Goal: Task Accomplishment & Management: Use online tool/utility

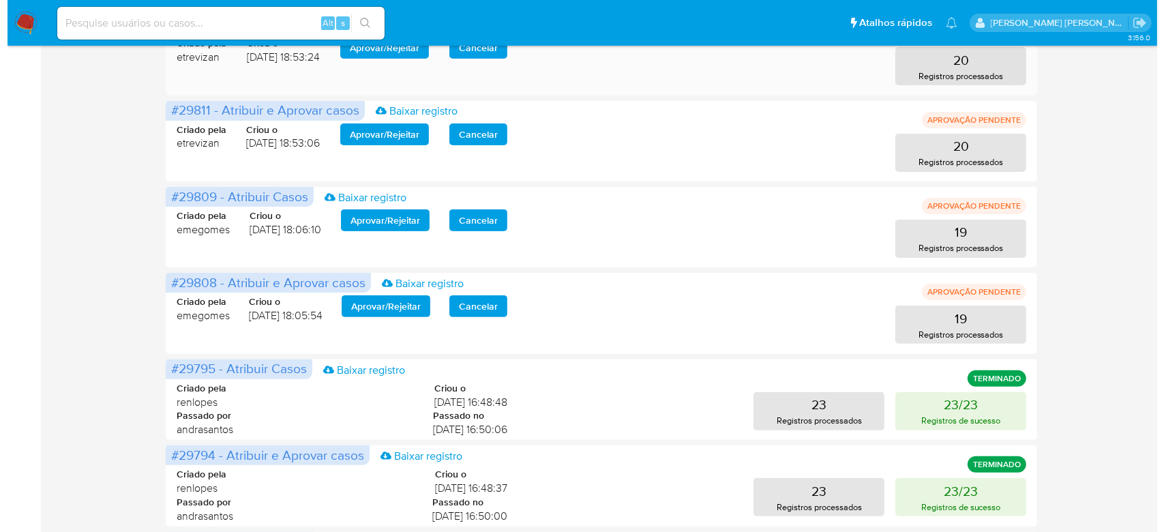
scroll to position [363, 0]
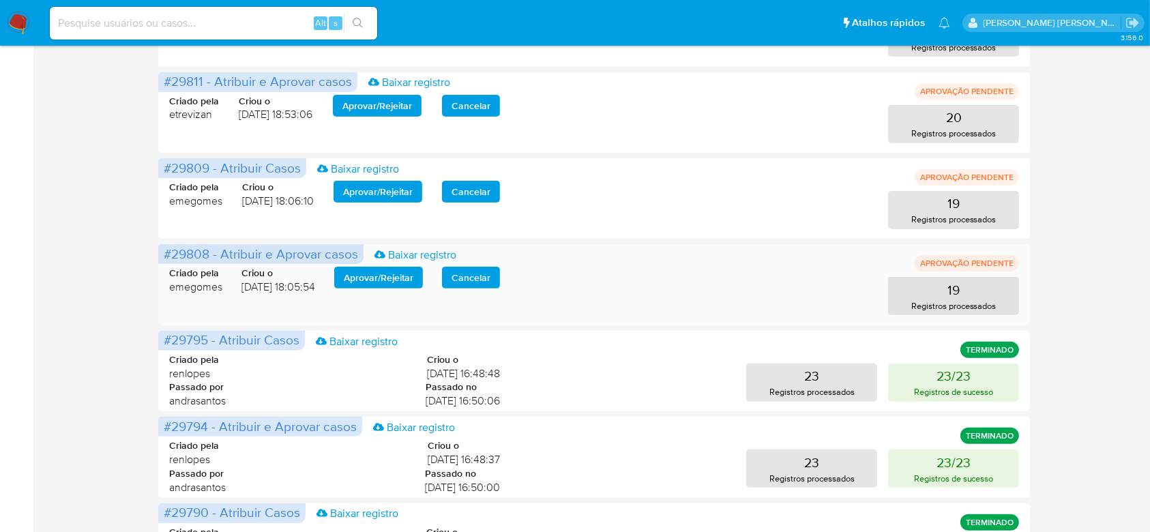
click at [398, 283] on span "Aprovar / Rejeitar" at bounding box center [379, 277] width 70 height 19
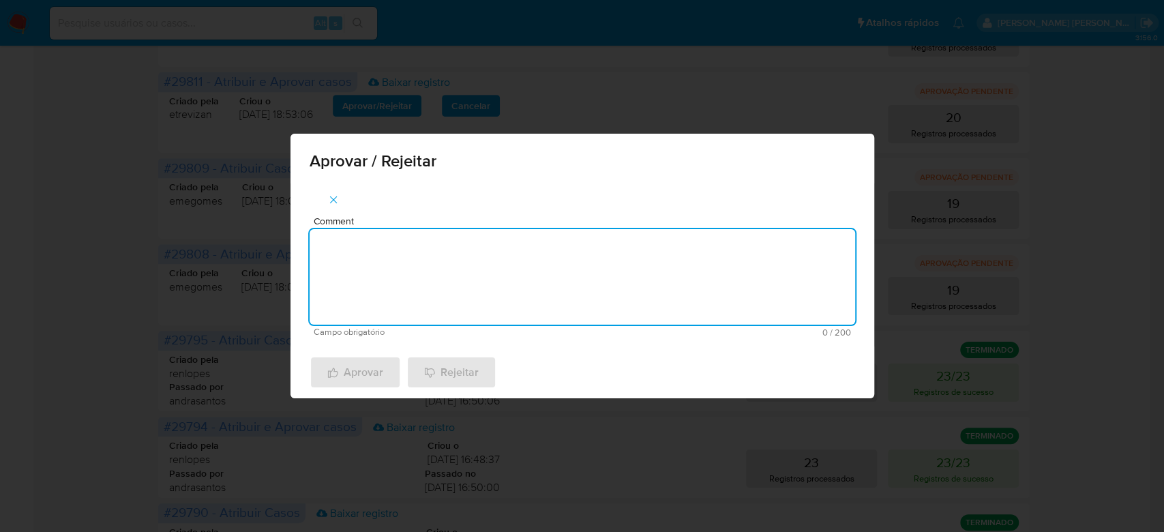
click at [480, 247] on textarea "Comment" at bounding box center [583, 276] width 546 height 95
drag, startPoint x: 431, startPoint y: 249, endPoint x: 199, endPoint y: 237, distance: 232.2
click at [199, 237] on div "Aprovar / Rejeitar Comment Para tratamento. Campo obrigatório 16 / 200 184 cara…" at bounding box center [582, 266] width 1164 height 532
click at [428, 282] on textarea "Para tratamento." at bounding box center [583, 276] width 546 height 95
type textarea "Para tratamento."
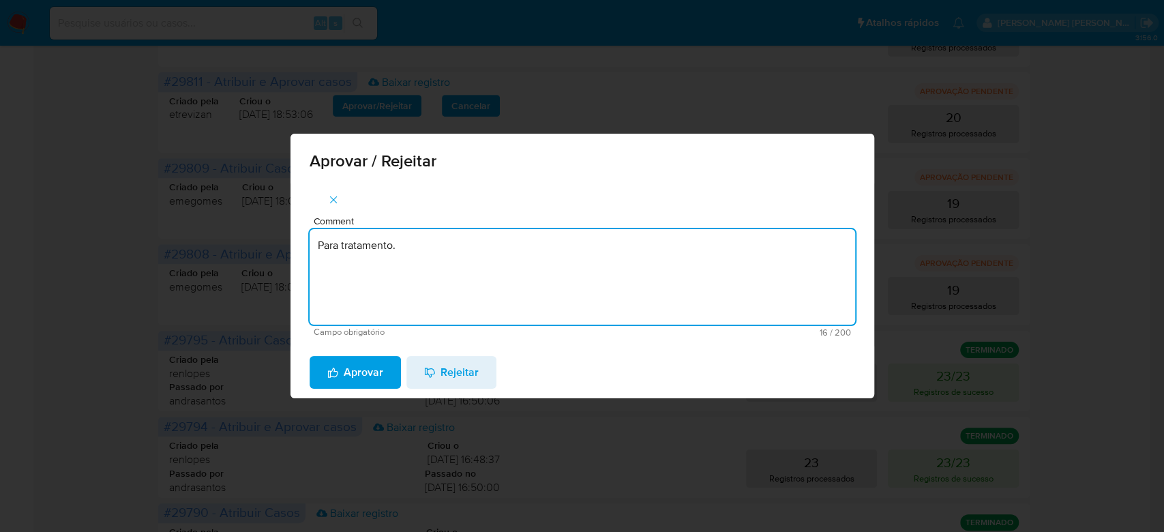
click at [366, 373] on span "Aprovar" at bounding box center [355, 372] width 56 height 30
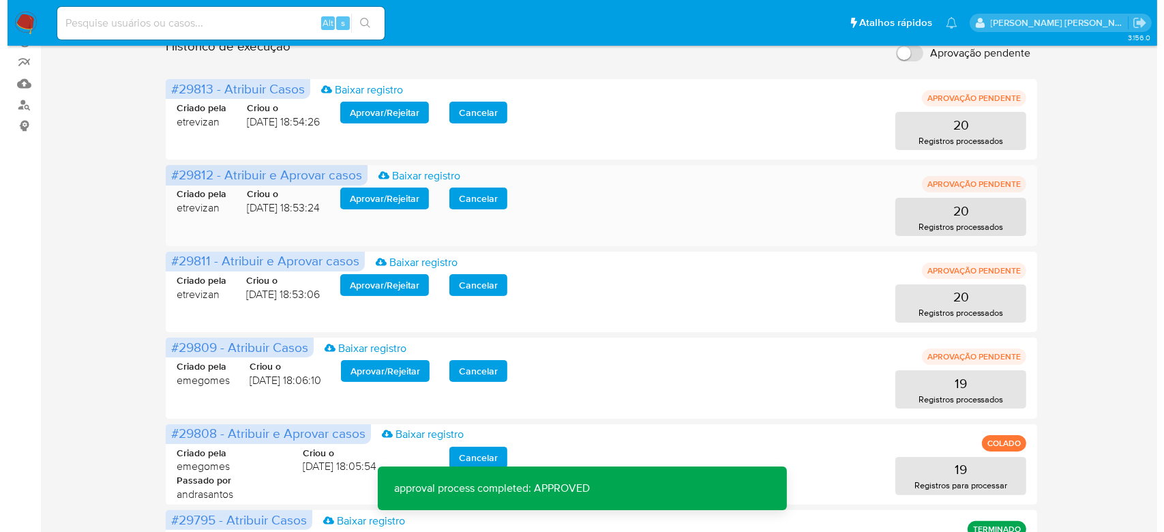
scroll to position [179, 0]
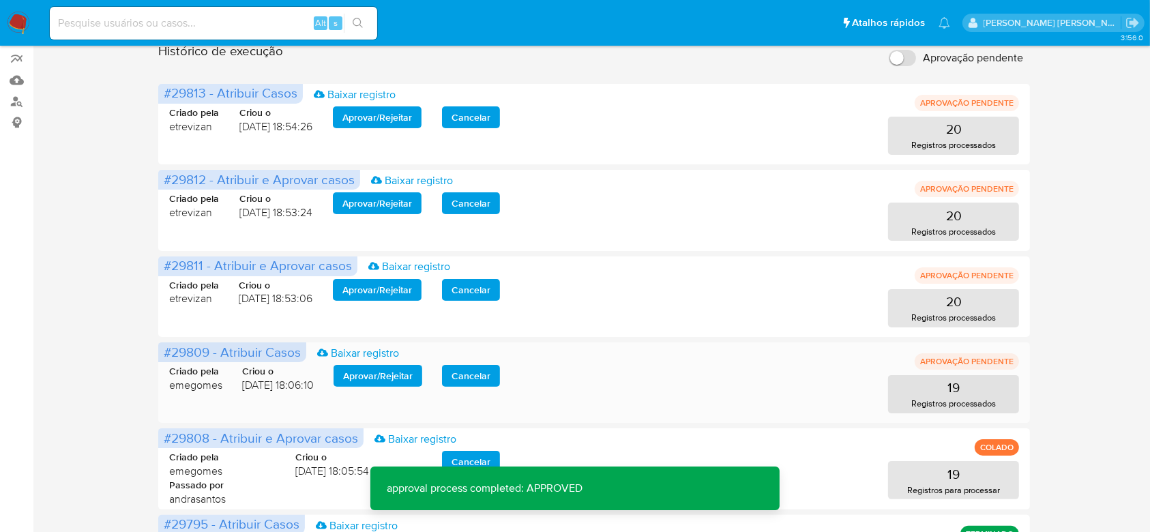
click at [380, 381] on span "Aprovar / Rejeitar" at bounding box center [378, 375] width 70 height 19
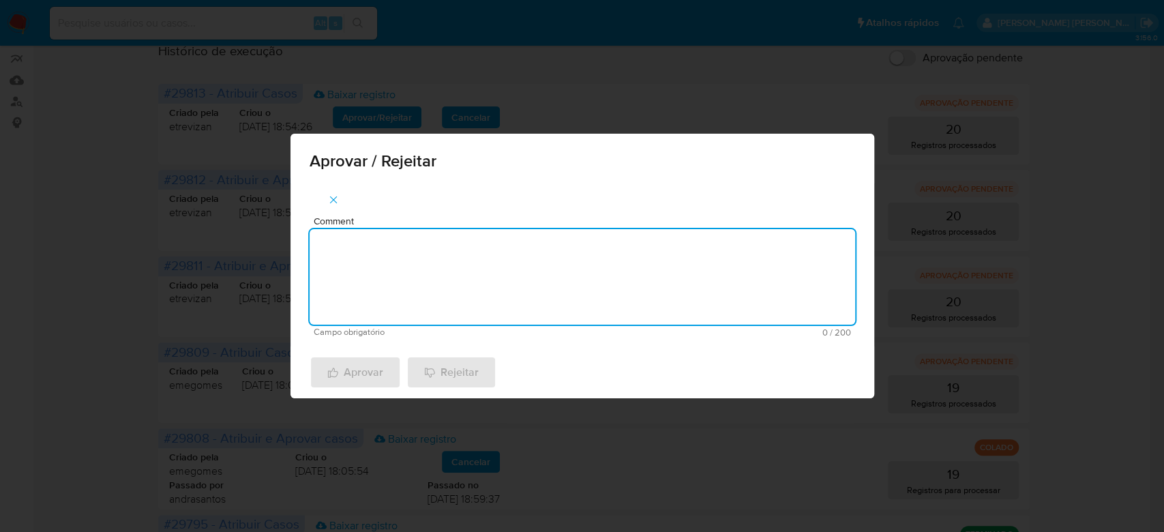
click at [419, 314] on textarea "Comment" at bounding box center [583, 276] width 546 height 95
paste textarea "Para tratamento."
type textarea "Para tratamento."
click at [353, 373] on span "Aprovar" at bounding box center [355, 372] width 56 height 30
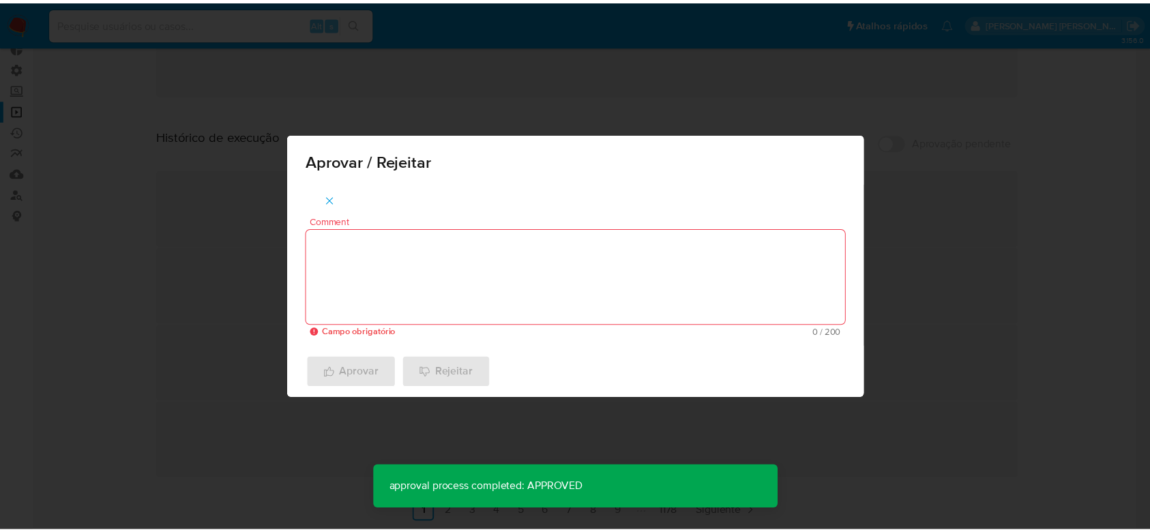
scroll to position [88, 0]
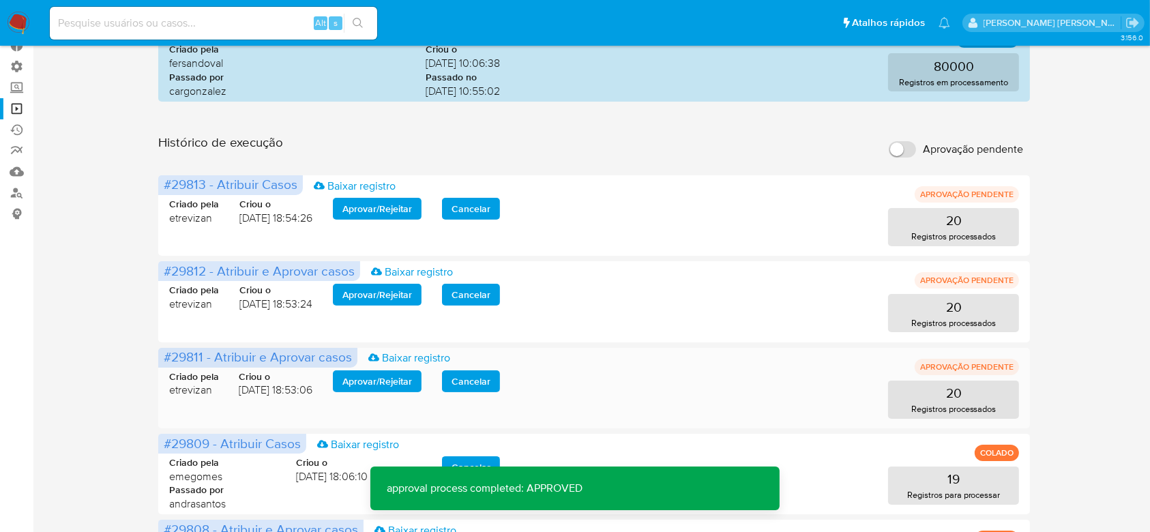
click at [377, 372] on span "Aprovar / Rejeitar" at bounding box center [377, 381] width 70 height 19
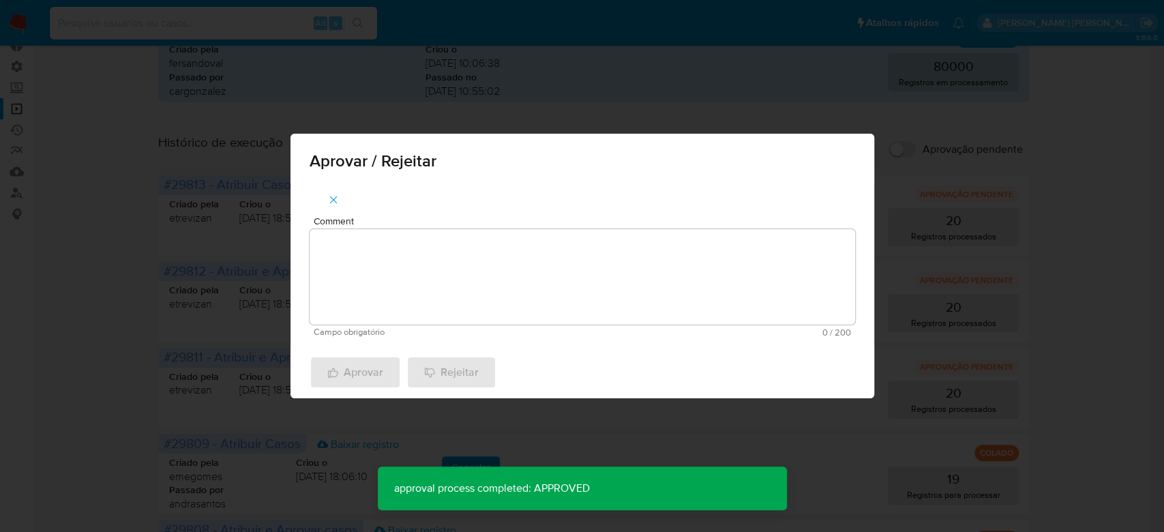
click at [389, 325] on div "Comment Campo obrigatório 0 / 200 200 caracteres restantes" at bounding box center [583, 276] width 546 height 121
click at [392, 283] on textarea "Comment" at bounding box center [583, 276] width 546 height 95
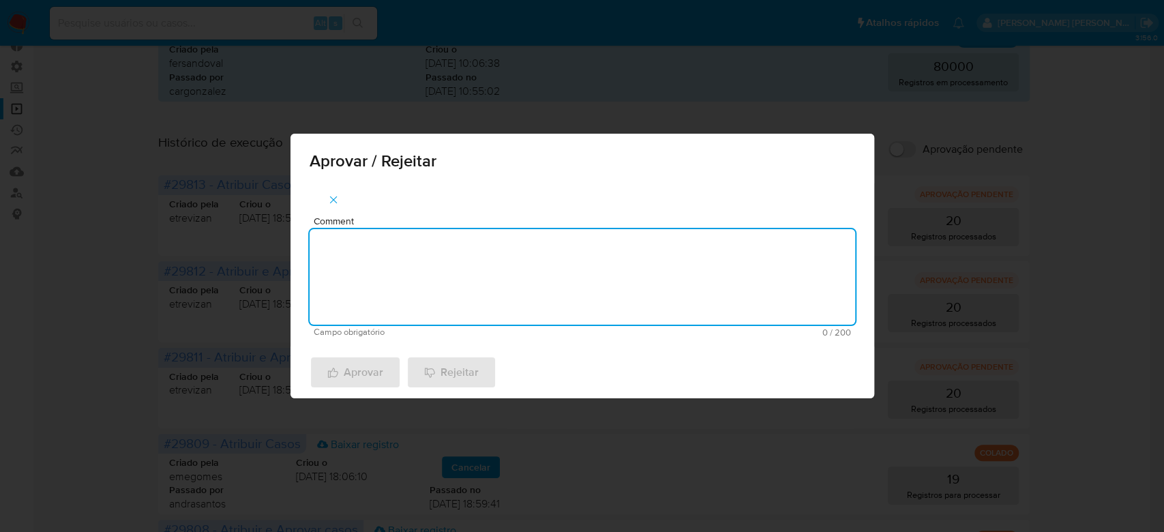
paste textarea "Para tratamento."
type textarea "Para tratamento."
click at [353, 366] on span "Aprovar" at bounding box center [355, 372] width 56 height 30
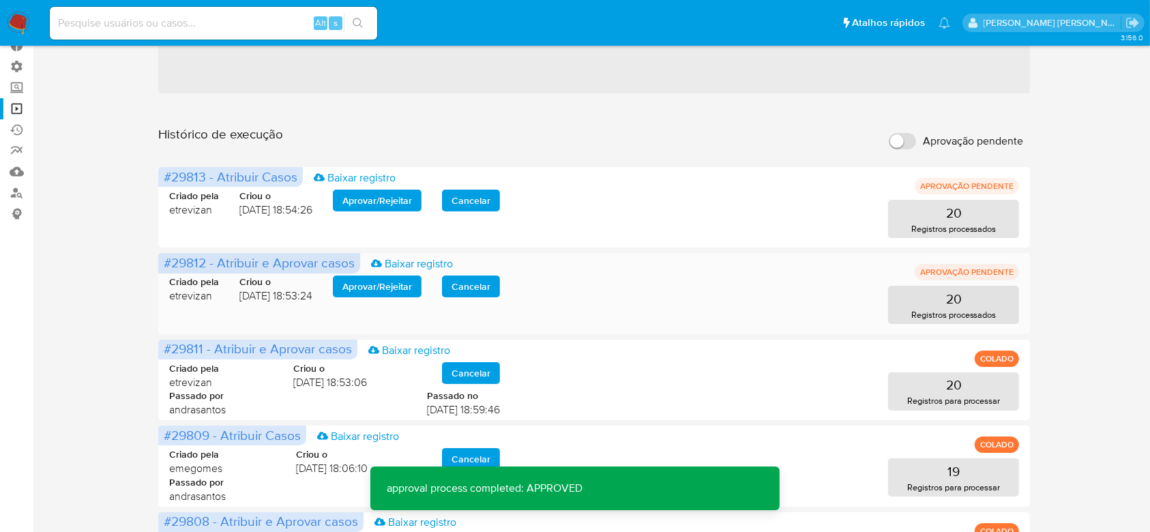
click at [381, 283] on span "Aprovar / Rejeitar" at bounding box center [377, 286] width 70 height 19
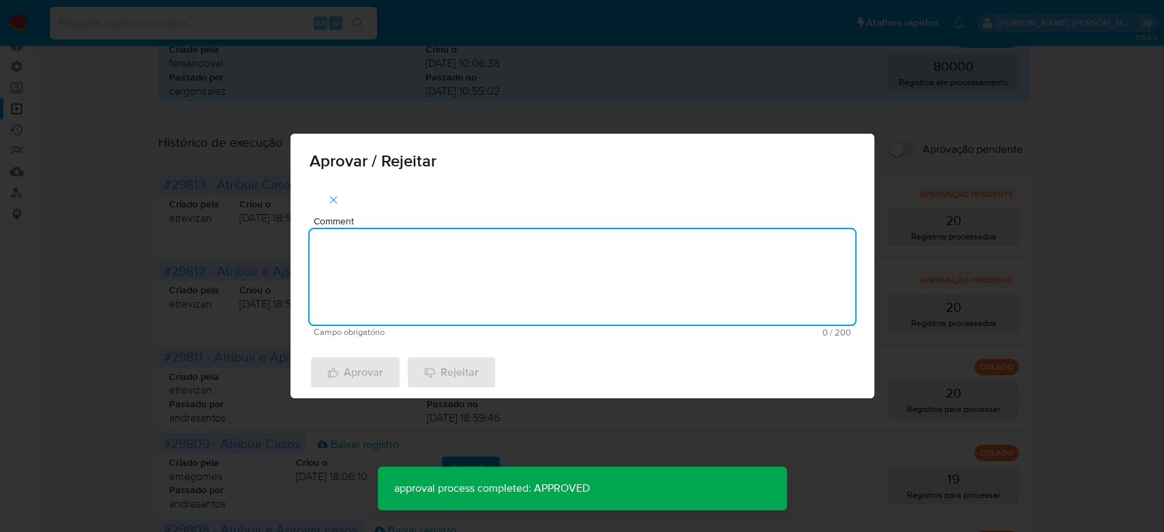
click at [355, 255] on textarea "Comment" at bounding box center [583, 276] width 546 height 95
paste textarea "Para tratamento."
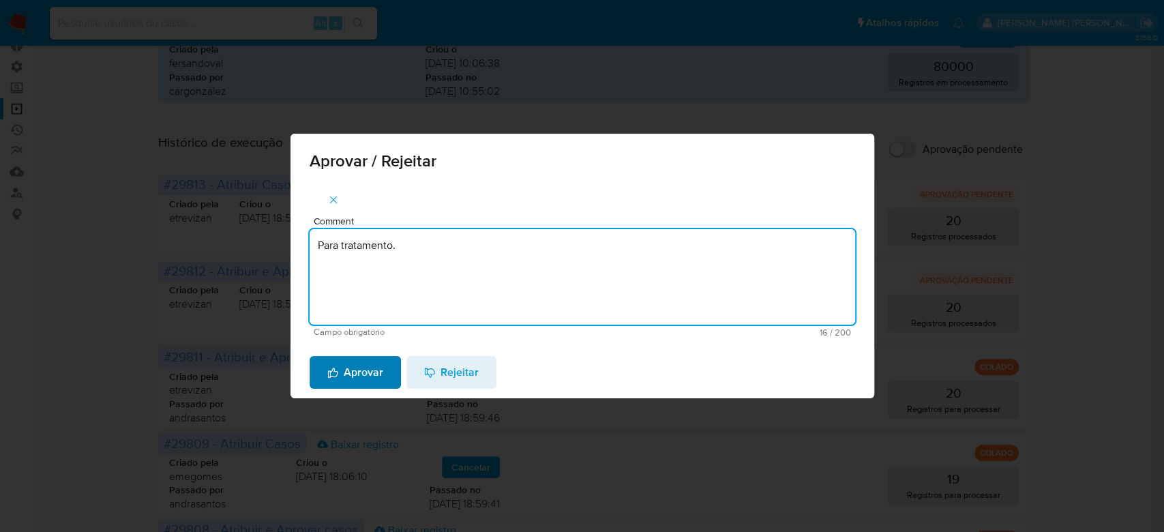
type textarea "Para tratamento."
click at [355, 365] on span "Aprovar" at bounding box center [355, 372] width 56 height 30
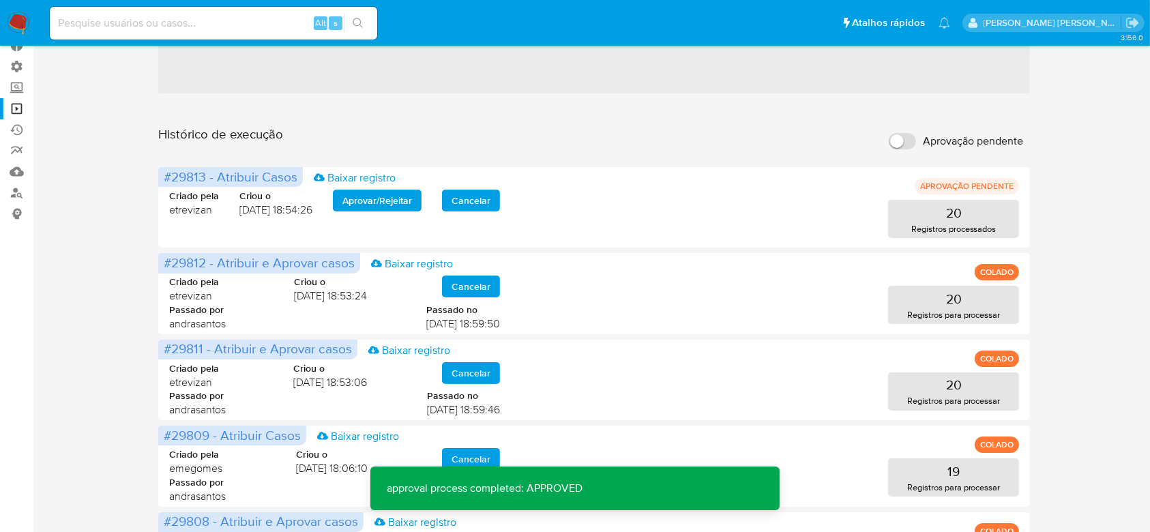
click at [370, 196] on span "Aprovar / Rejeitar" at bounding box center [377, 200] width 70 height 19
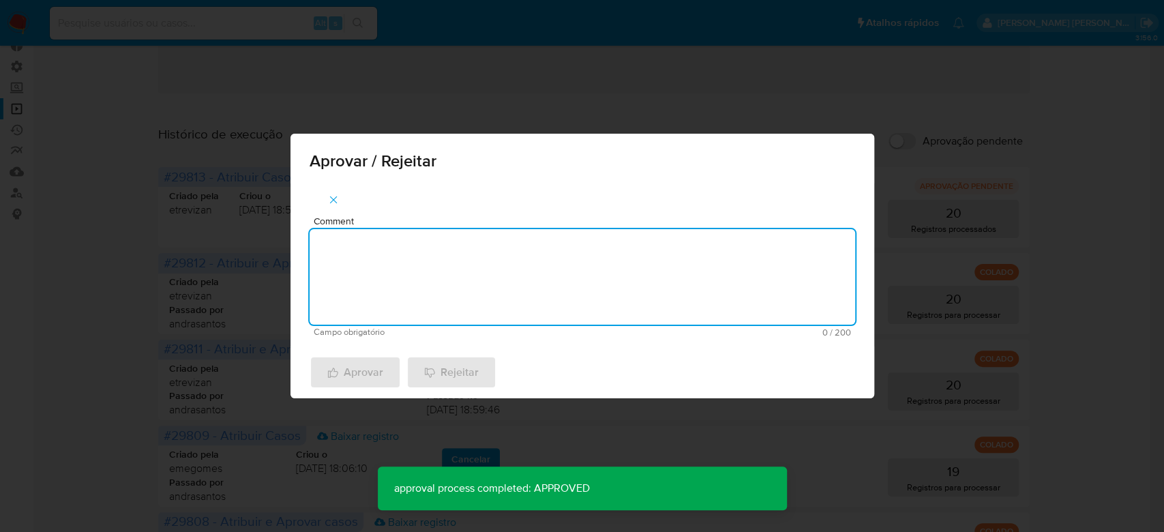
click at [366, 276] on textarea "Comment" at bounding box center [583, 276] width 546 height 95
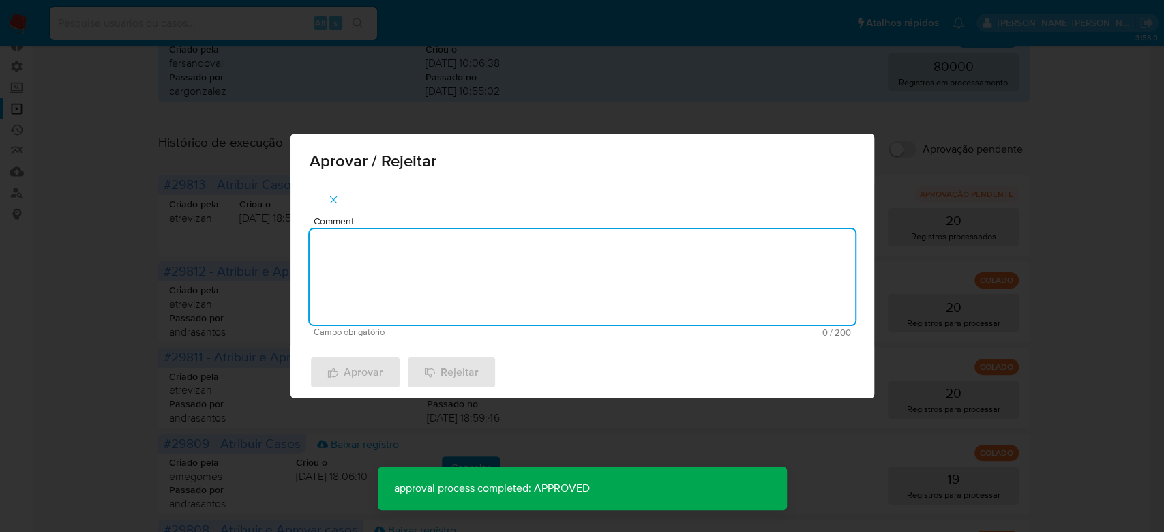
paste textarea "Para tratamento."
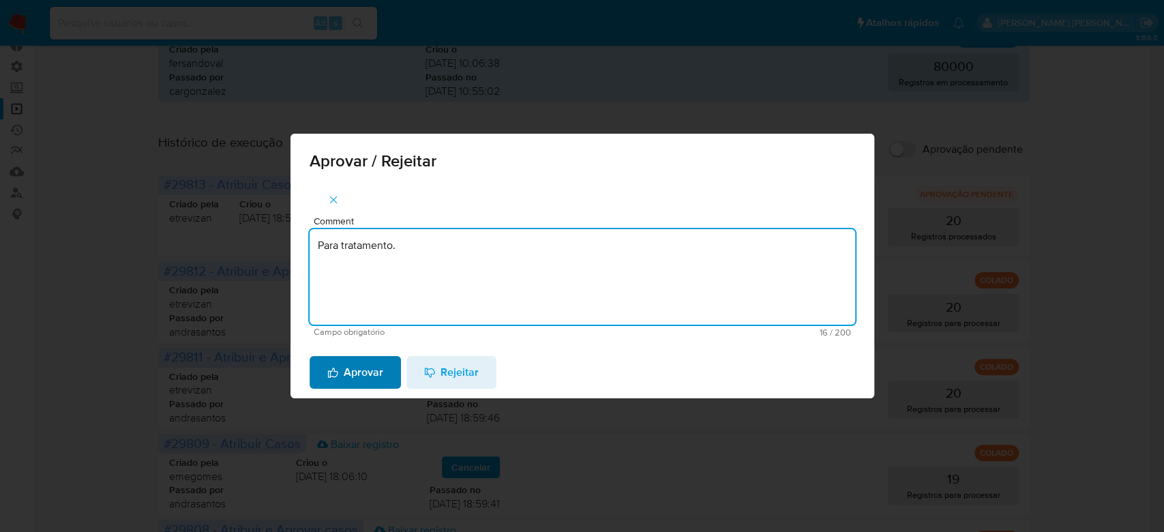
type textarea "Para tratamento."
click at [368, 378] on span "Aprovar" at bounding box center [355, 372] width 56 height 30
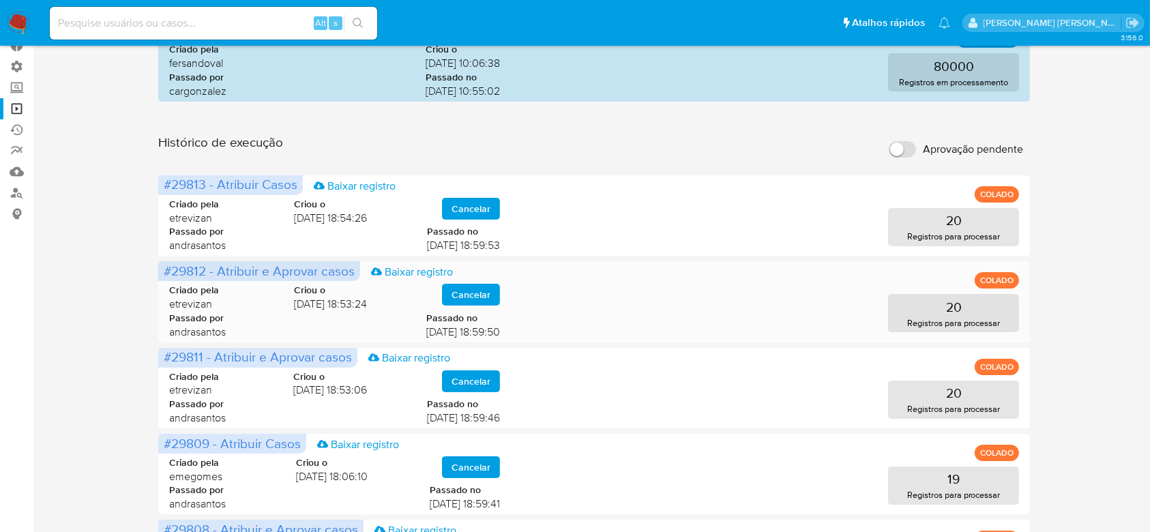
click at [469, 295] on span "Cancelar" at bounding box center [470, 294] width 39 height 19
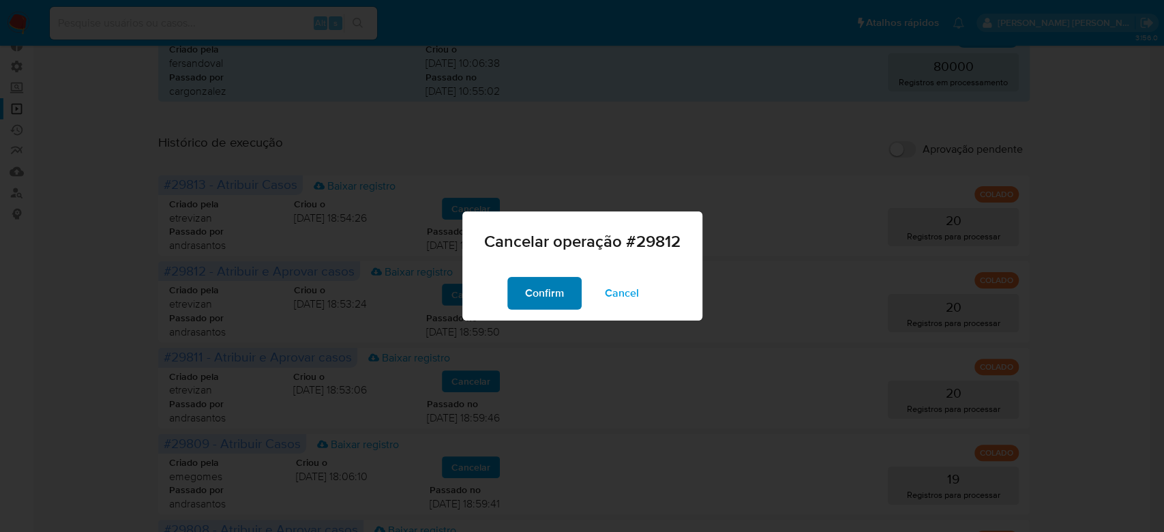
click at [535, 304] on span "Confirm" at bounding box center [544, 293] width 39 height 30
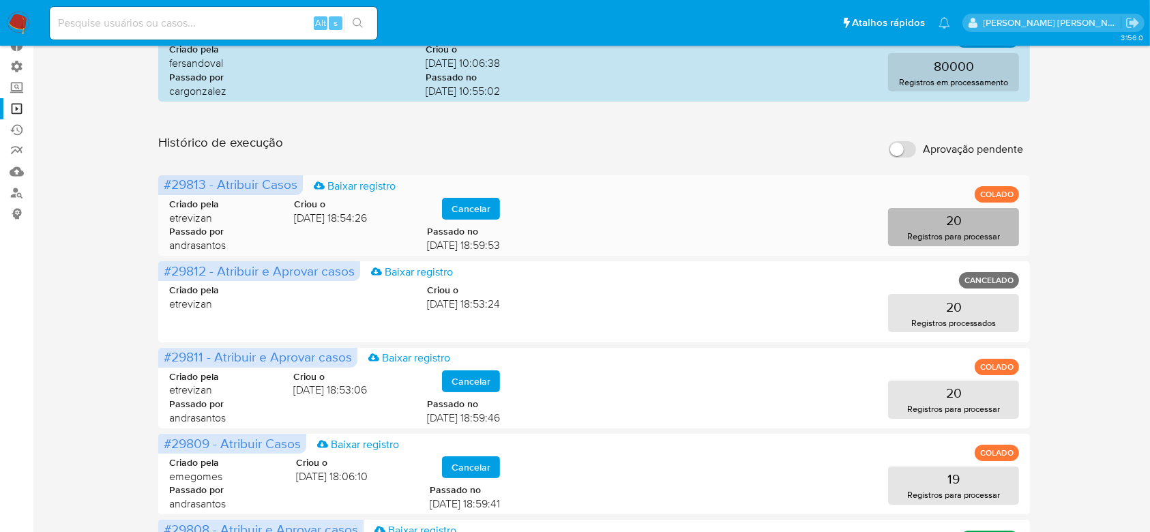
click at [981, 222] on button "20 Registros para processar" at bounding box center [953, 227] width 131 height 38
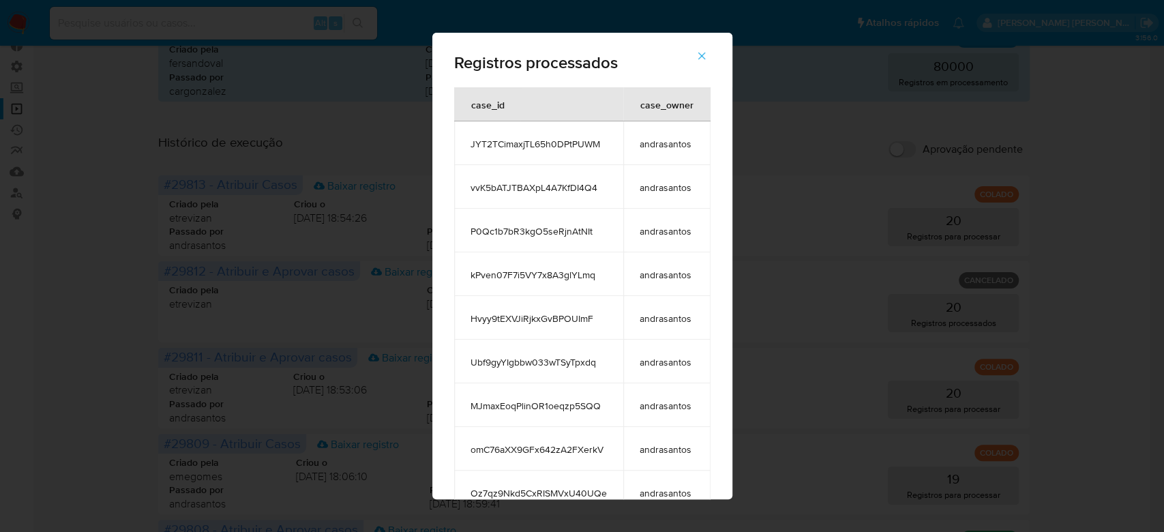
click at [714, 57] on button "button" at bounding box center [702, 56] width 48 height 33
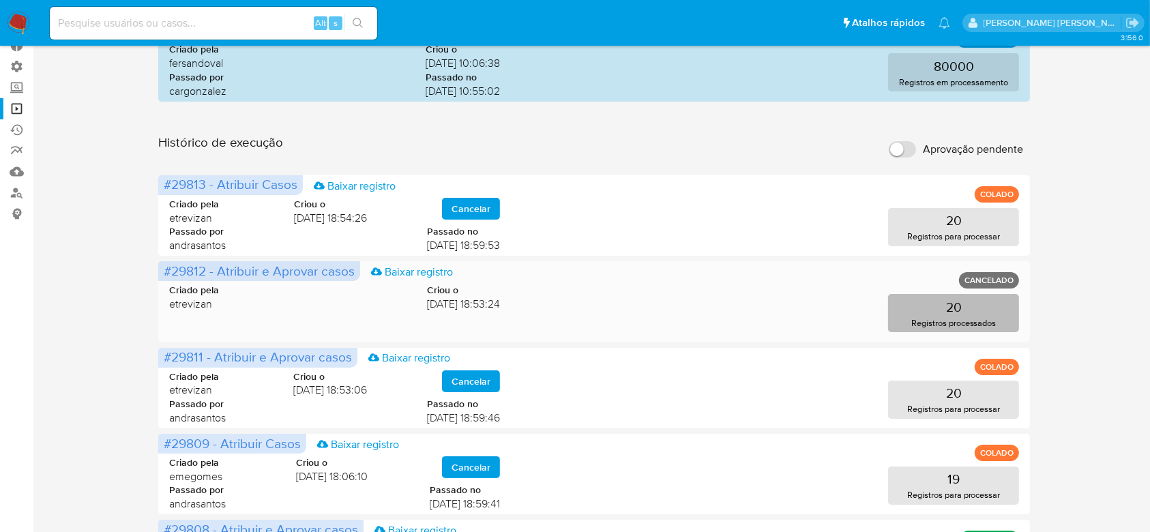
click at [968, 306] on button "20 Registros processados" at bounding box center [953, 313] width 131 height 38
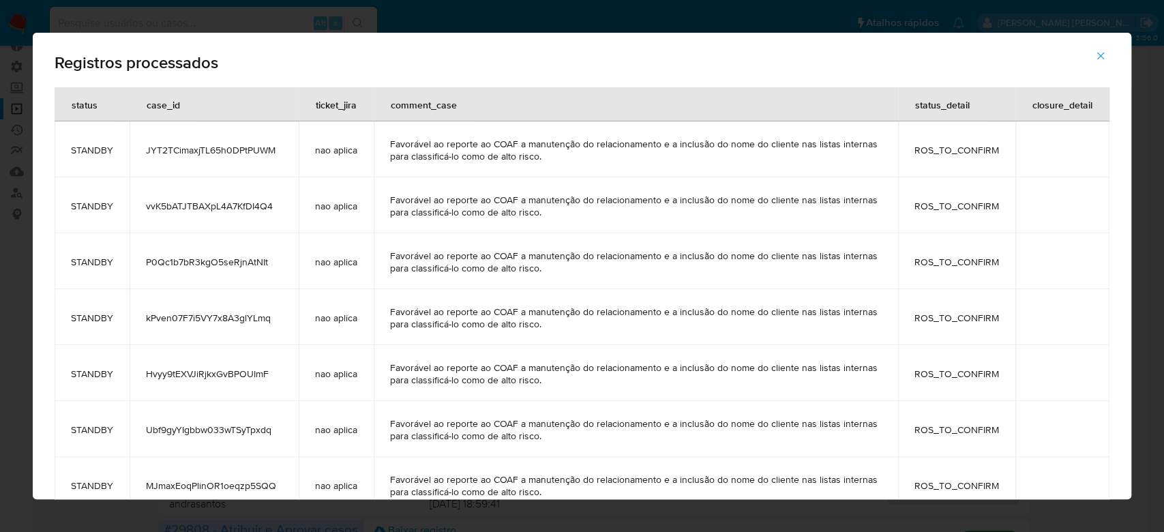
click at [1100, 57] on icon "button" at bounding box center [1101, 56] width 12 height 12
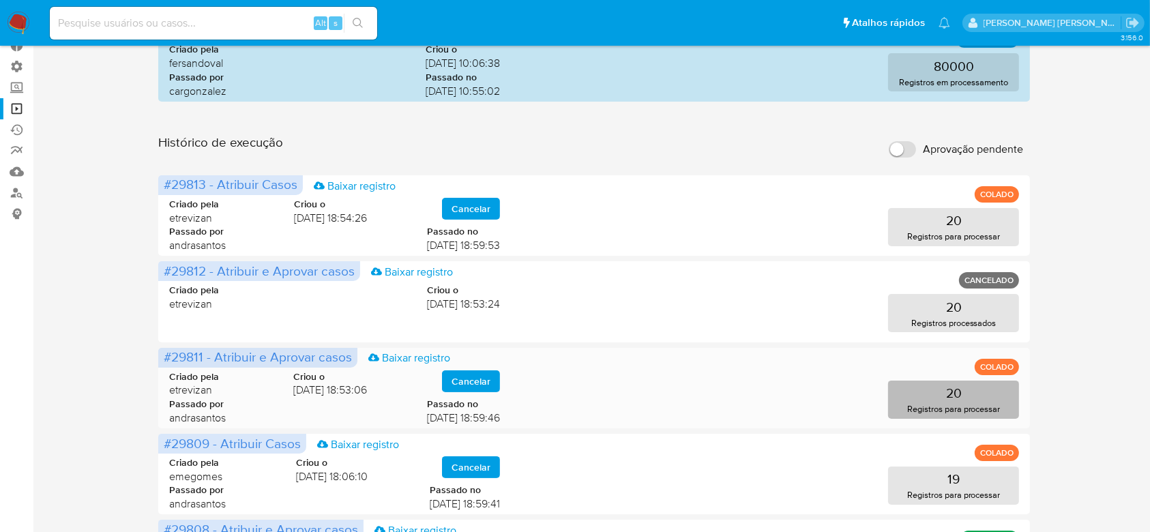
click at [946, 397] on p "20" at bounding box center [954, 392] width 16 height 19
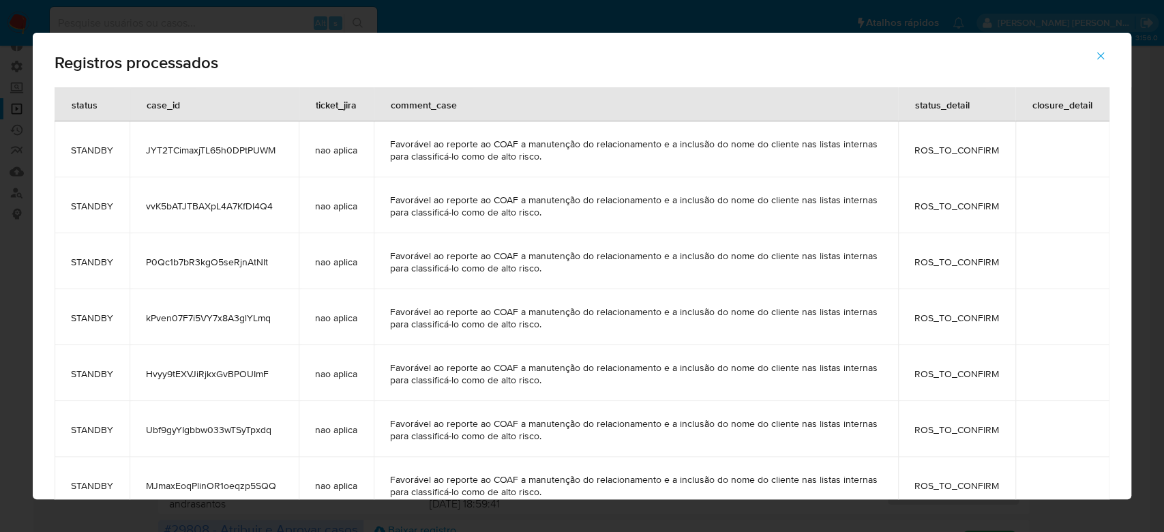
click at [1103, 54] on icon "button" at bounding box center [1101, 56] width 12 height 12
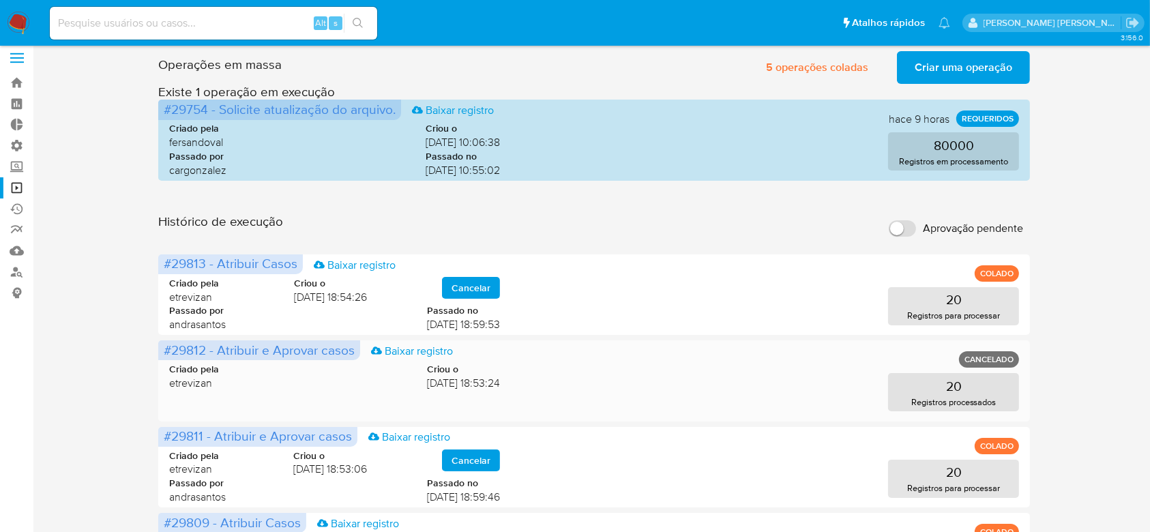
scroll to position [0, 0]
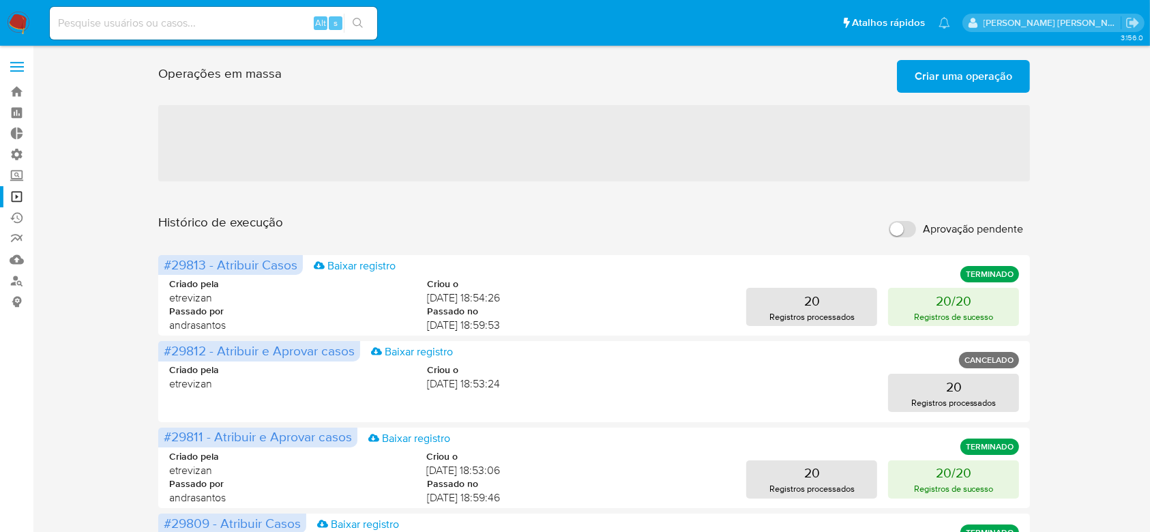
click at [966, 74] on span "Criar uma operação" at bounding box center [963, 76] width 98 height 30
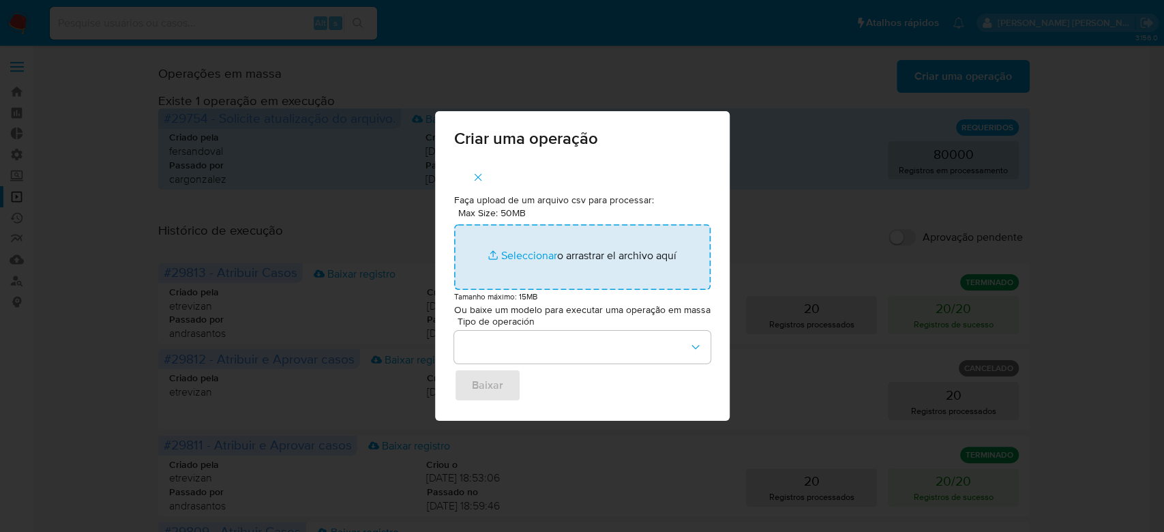
click at [534, 254] on input "Max Size: 50MB Seleccionar archivos" at bounding box center [582, 256] width 256 height 65
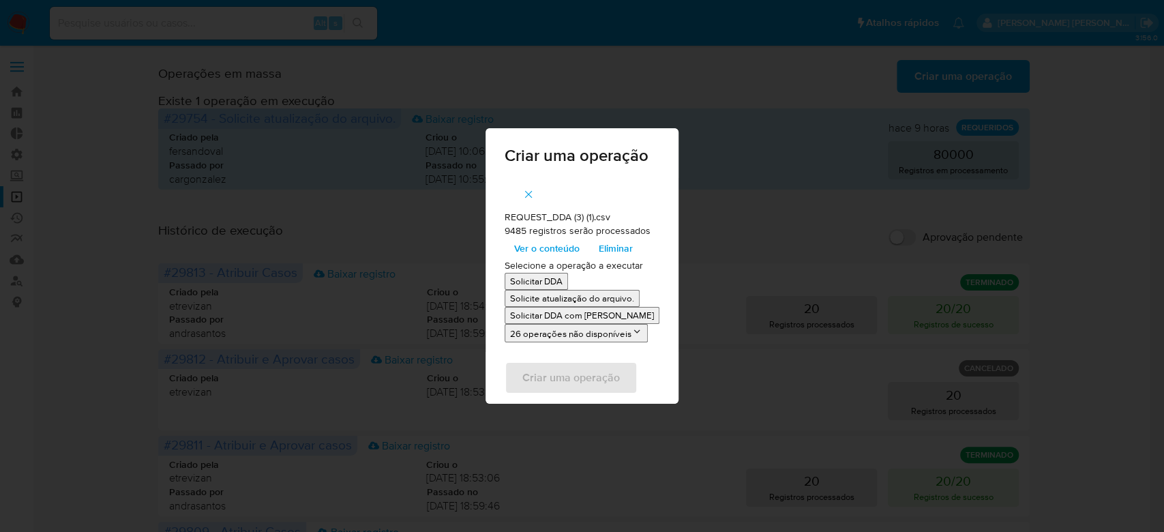
click at [560, 276] on p "Solicitar DDA" at bounding box center [536, 281] width 53 height 13
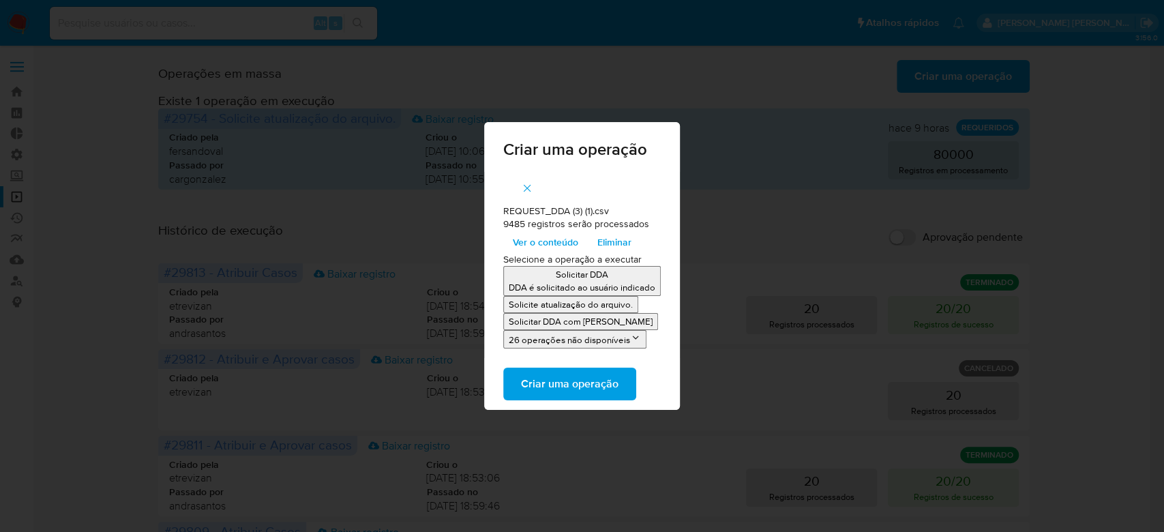
click at [570, 251] on span "Ver o conteúdo" at bounding box center [545, 242] width 65 height 19
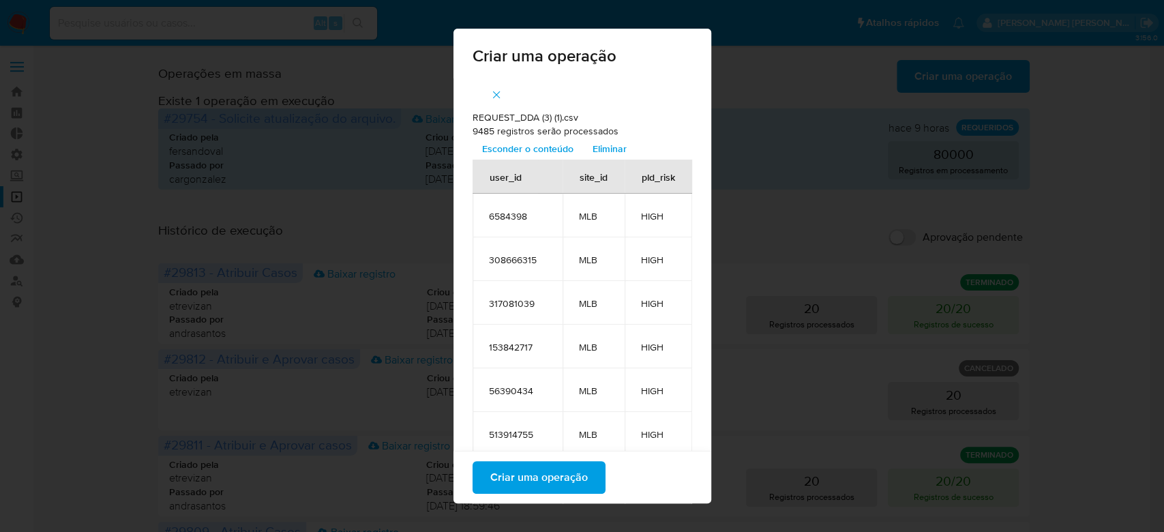
click at [521, 476] on span "Criar uma operação" at bounding box center [539, 477] width 98 height 30
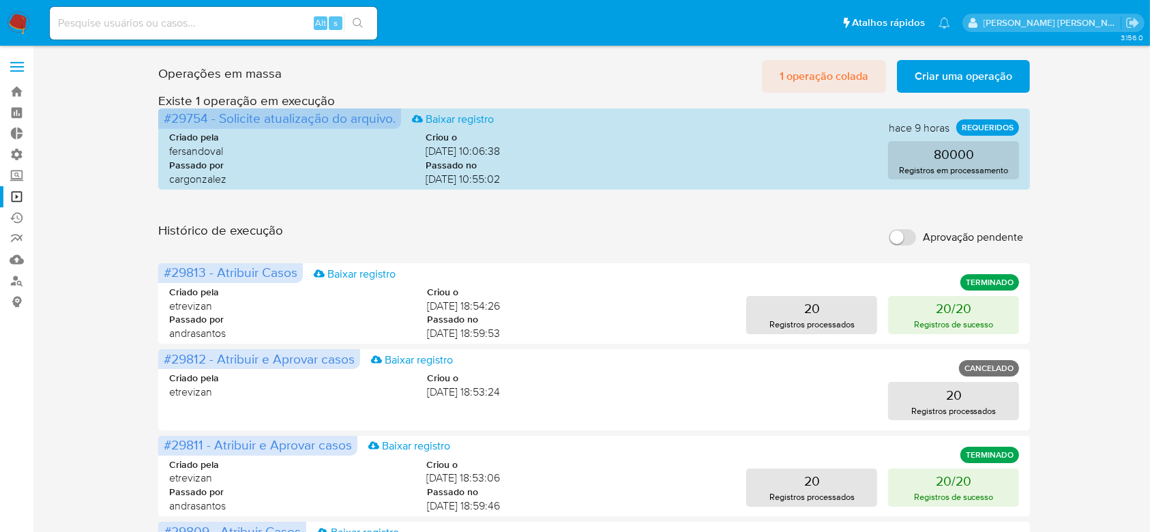
click at [842, 72] on span "1 operação colada" at bounding box center [823, 76] width 89 height 30
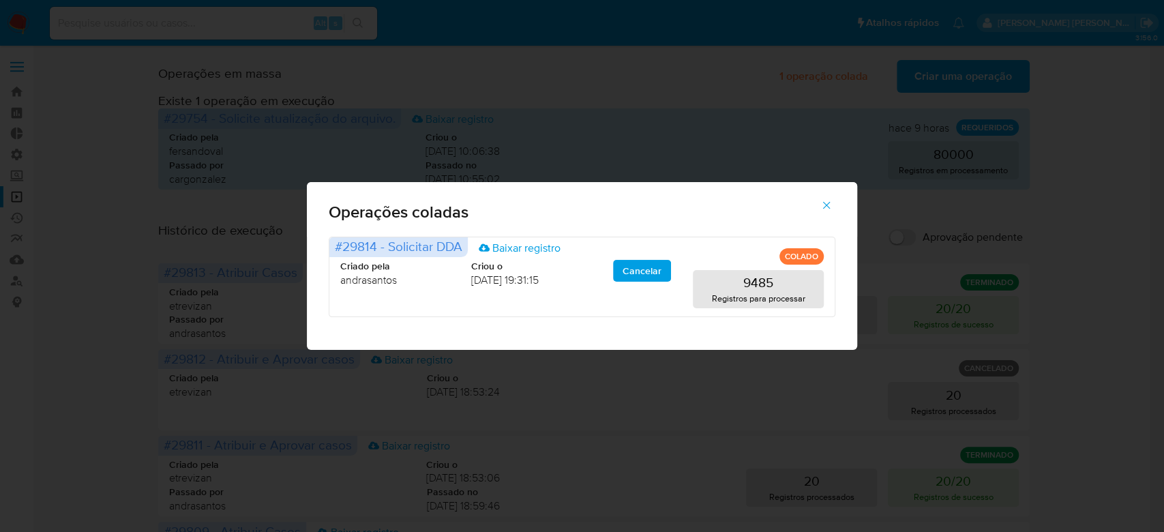
click at [824, 208] on icon "button" at bounding box center [826, 205] width 12 height 12
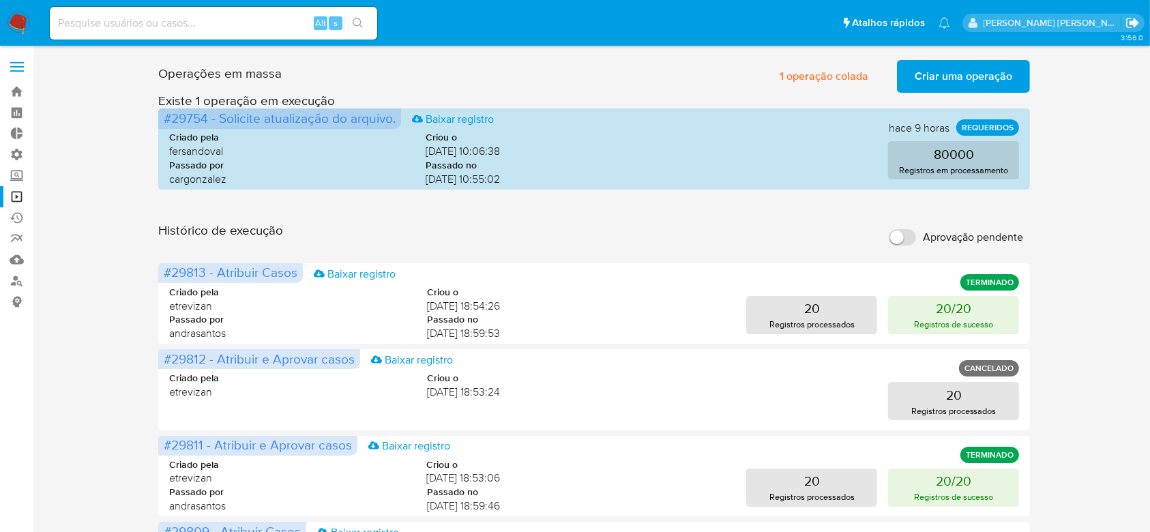
click at [1131, 27] on icon "Sair" at bounding box center [1132, 23] width 12 height 10
